Goal: Register for event/course

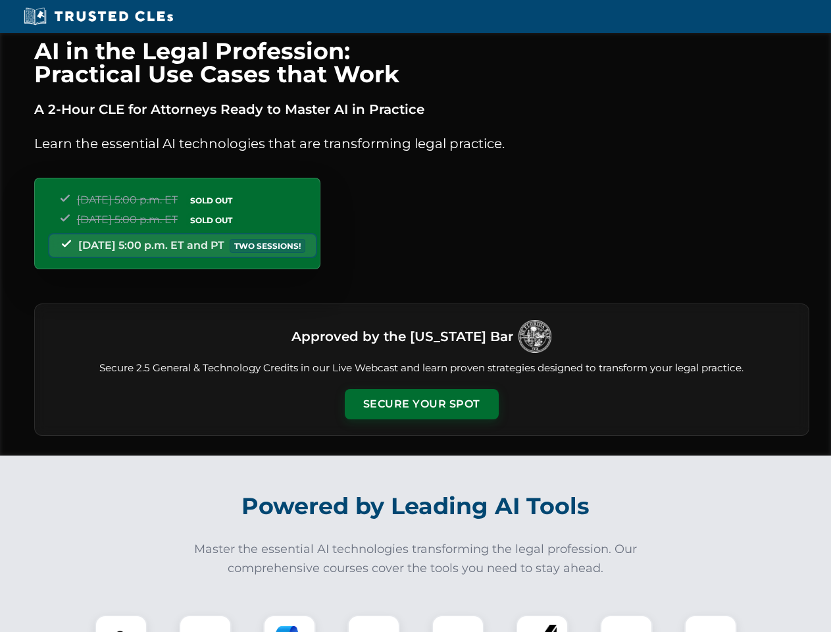
click at [421, 404] on button "Secure Your Spot" at bounding box center [422, 404] width 154 height 30
click at [121, 623] on img at bounding box center [121, 641] width 38 height 38
